Goal: Find specific page/section: Find specific page/section

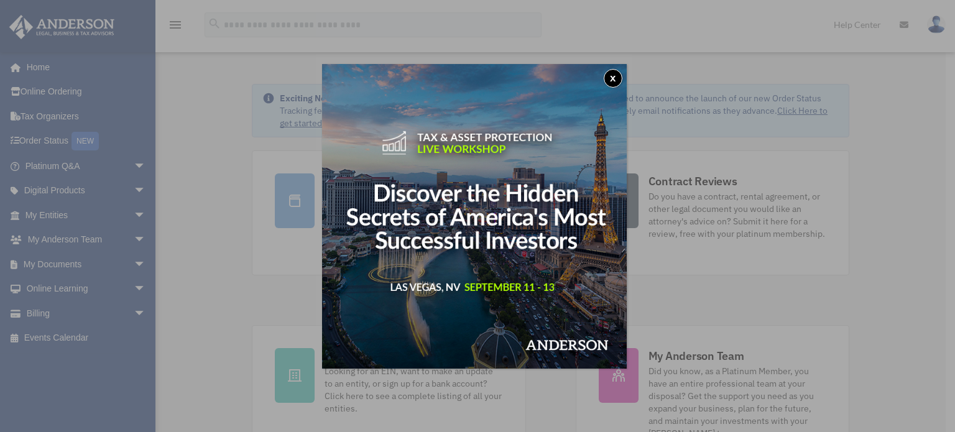
click at [692, 175] on div "x" at bounding box center [477, 216] width 955 height 432
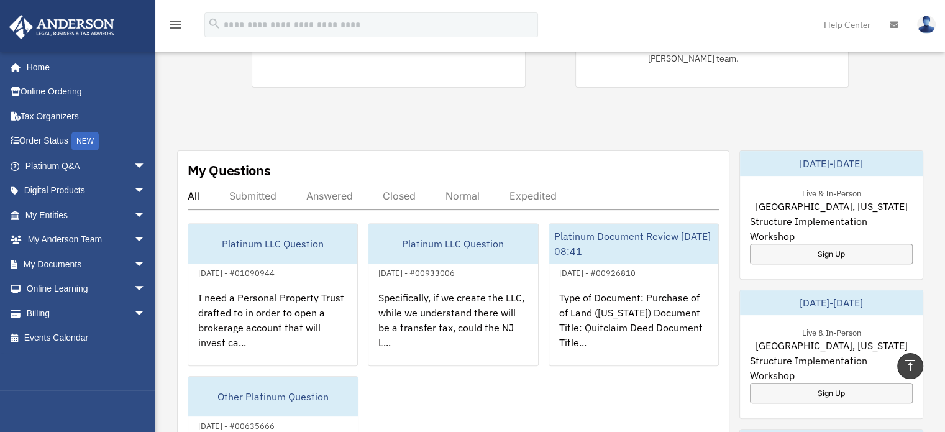
scroll to position [398, 0]
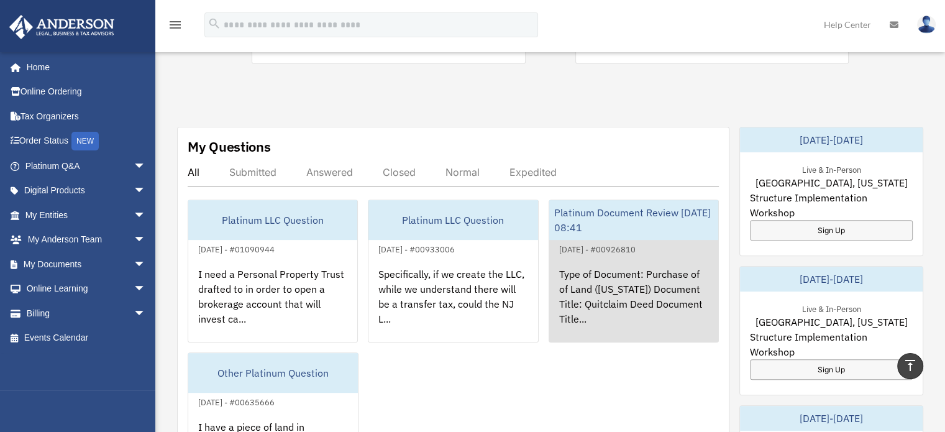
click at [622, 263] on div "Type of Document: Purchase of of Land ([US_STATE]) Document Title: Quitclaim De…" at bounding box center [633, 305] width 169 height 97
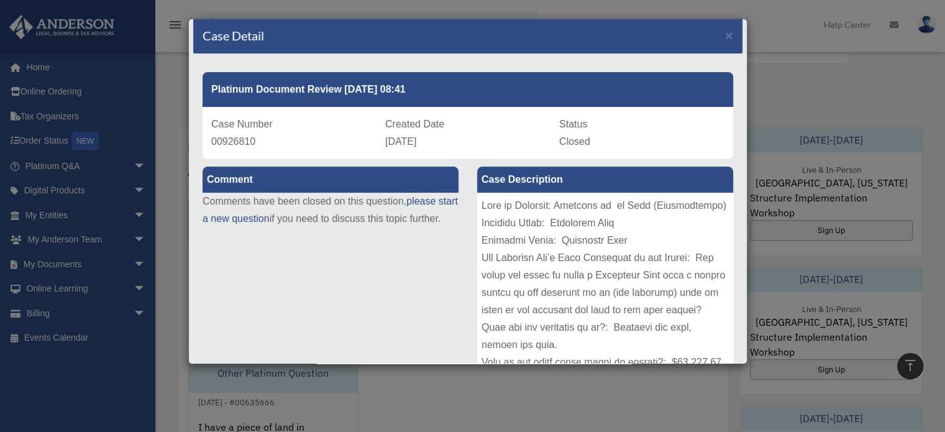
scroll to position [4, 0]
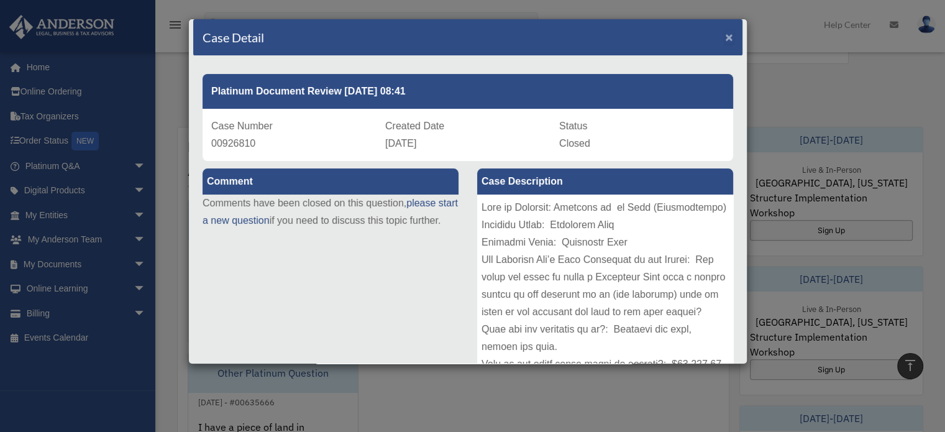
click at [725, 36] on span "×" at bounding box center [729, 37] width 8 height 14
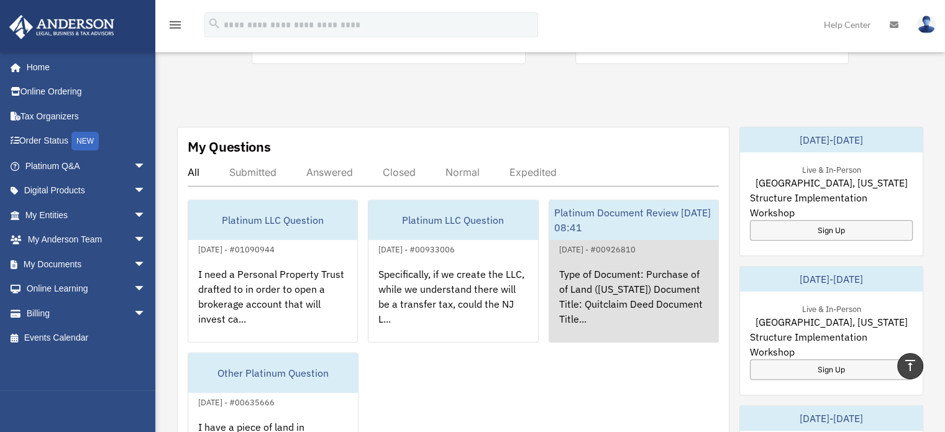
click at [627, 257] on div "Type of Document: Purchase of of Land ([US_STATE]) Document Title: Quitclaim De…" at bounding box center [633, 305] width 169 height 97
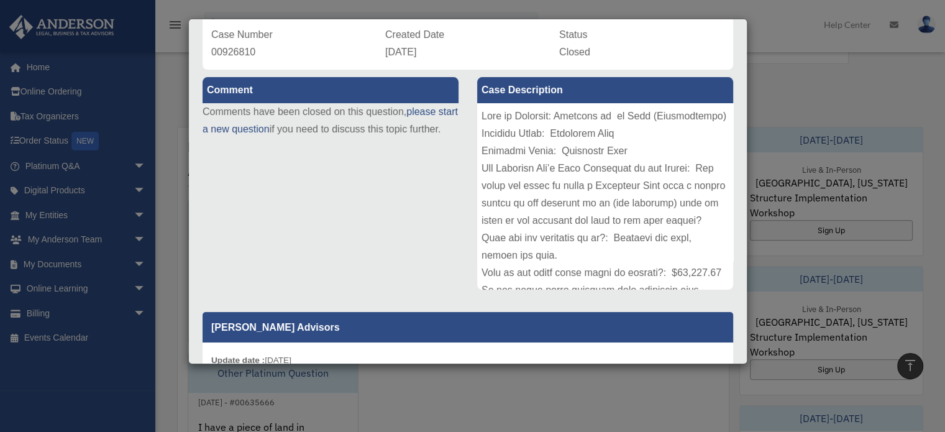
scroll to position [0, 0]
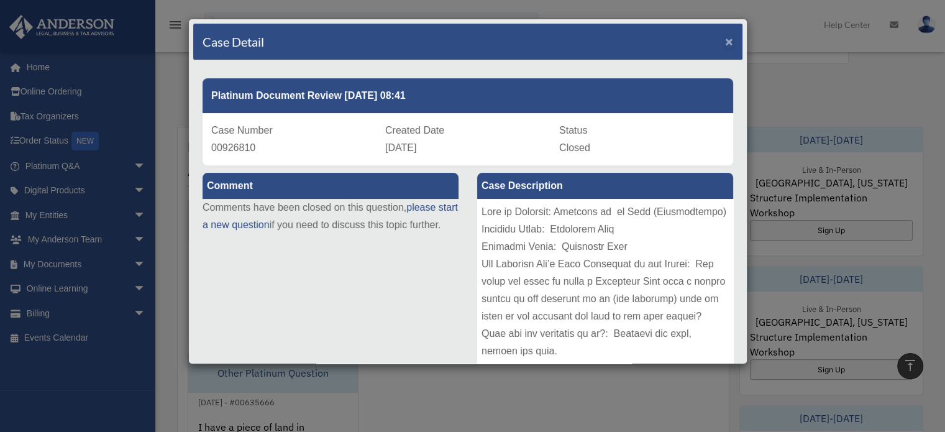
click at [725, 44] on span "×" at bounding box center [729, 41] width 8 height 14
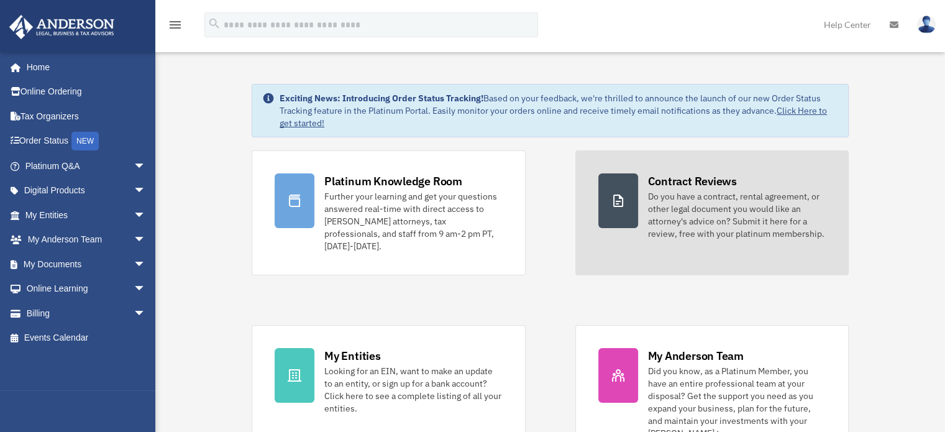
click at [663, 182] on div "Contract Reviews" at bounding box center [692, 181] width 89 height 16
click at [656, 188] on div "Contract Reviews Do you have a contract, rental agreement, or other legal docum…" at bounding box center [737, 206] width 178 height 67
click at [614, 193] on icon at bounding box center [618, 200] width 15 height 15
click at [679, 178] on div "Contract Reviews" at bounding box center [692, 181] width 89 height 16
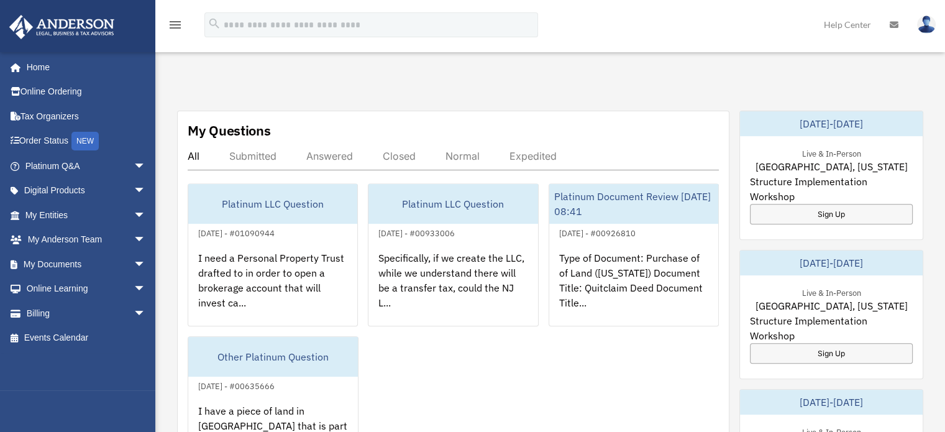
scroll to position [416, 0]
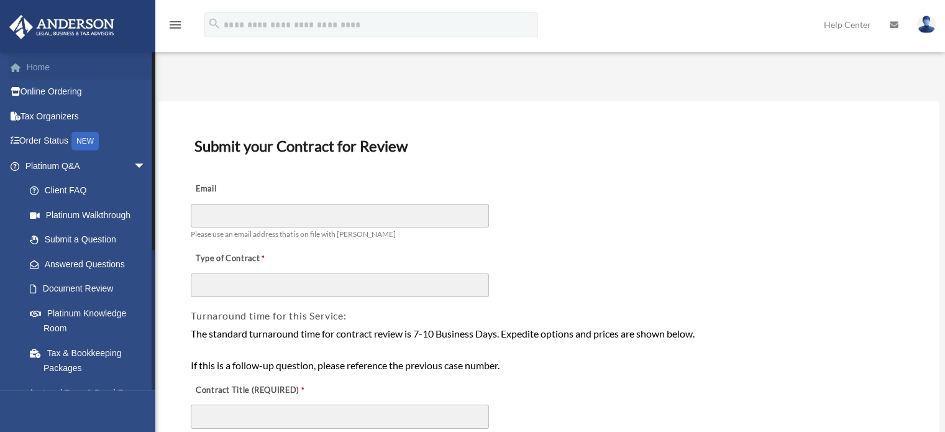
click at [35, 61] on link "Home" at bounding box center [87, 67] width 156 height 25
